Goal: Transaction & Acquisition: Book appointment/travel/reservation

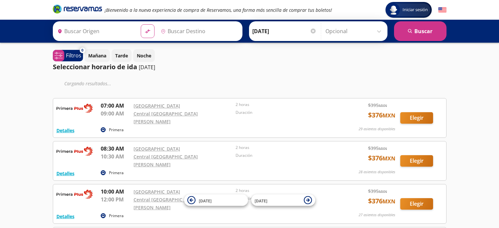
type input "[GEOGRAPHIC_DATA], [GEOGRAPHIC_DATA]"
type input "[GEOGRAPHIC_DATA][PERSON_NAME], [GEOGRAPHIC_DATA]"
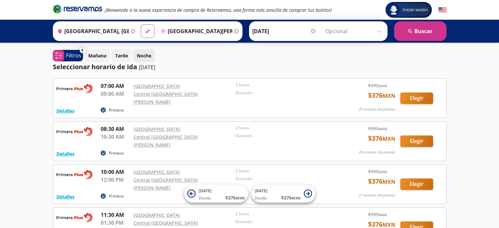
click at [153, 53] on button "Noche" at bounding box center [144, 55] width 22 height 13
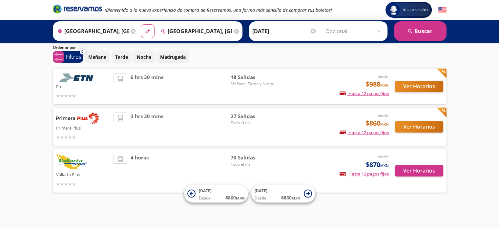
scroll to position [21, 0]
click at [410, 127] on button "Ver Horarios" at bounding box center [419, 126] width 48 height 11
